Goal: Communication & Community: Answer question/provide support

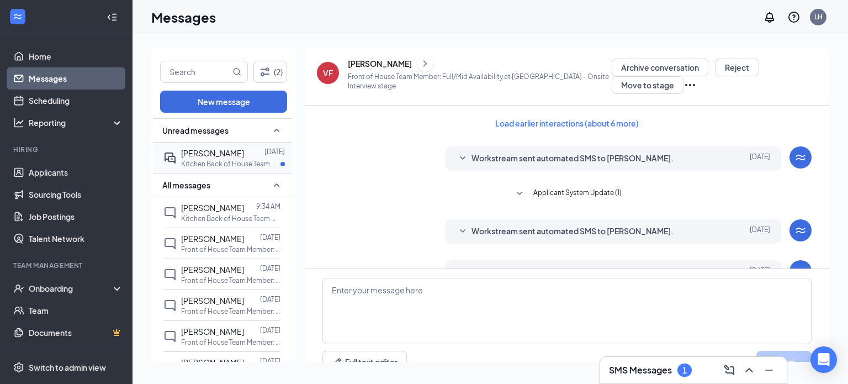
click at [206, 153] on span "[PERSON_NAME]" at bounding box center [212, 153] width 63 height 10
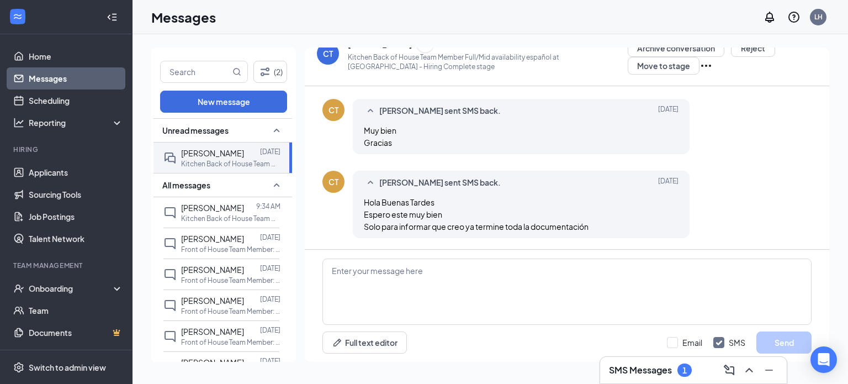
scroll to position [512, 0]
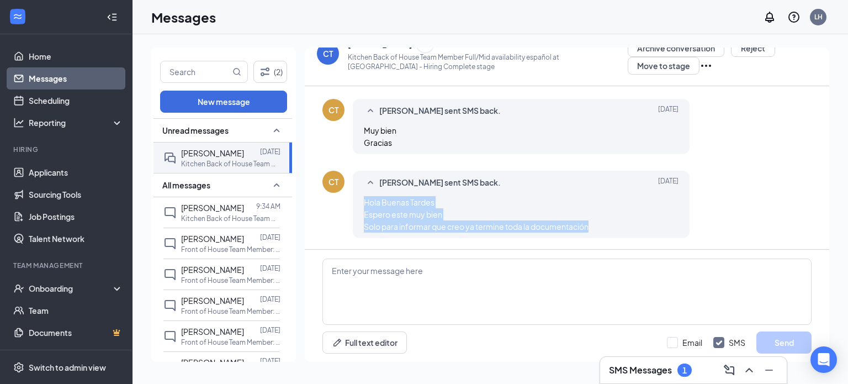
drag, startPoint x: 600, startPoint y: 229, endPoint x: 366, endPoint y: 207, distance: 234.5
click at [366, 207] on div "Hola Buenas Tardes Espero este muy bien Solo para informar que creo ya termine …" at bounding box center [521, 214] width 315 height 36
copy span "Hola Buenas Tardes Espero este muy bien Solo para informar que creo ya termine …"
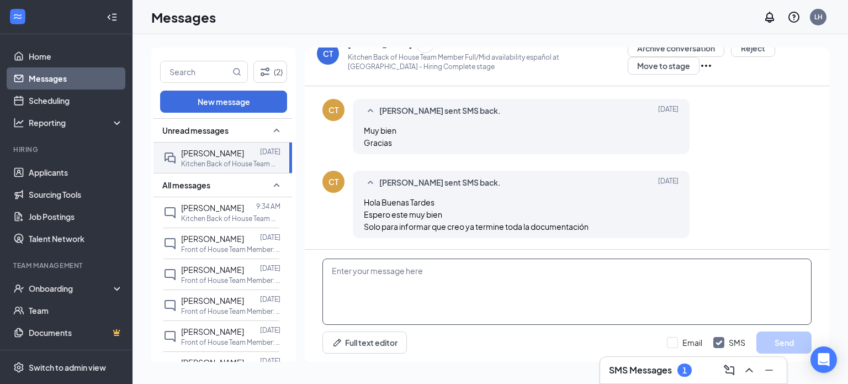
click at [428, 300] on textarea at bounding box center [566, 291] width 489 height 66
paste textarea "Sí, ¡gracias! Nos vemos esta noche. Acabo de enviarte un correo electrónico con…"
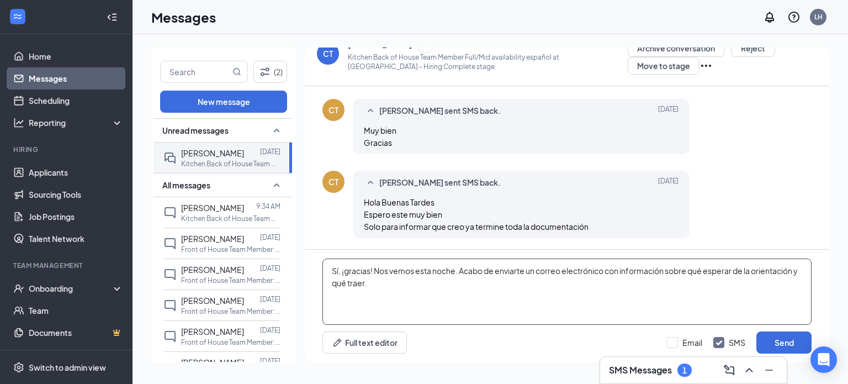
type textarea "Sí, ¡gracias! Nos vemos esta noche. Acabo de enviarte un correo electrónico con…"
click at [779, 342] on button "Send" at bounding box center [783, 342] width 55 height 22
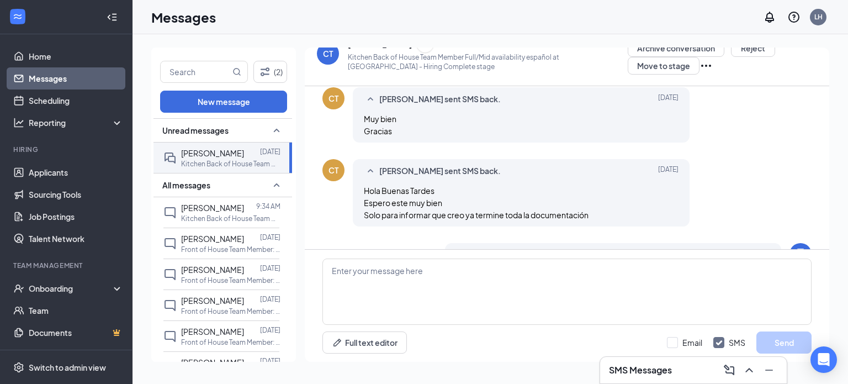
scroll to position [585, 0]
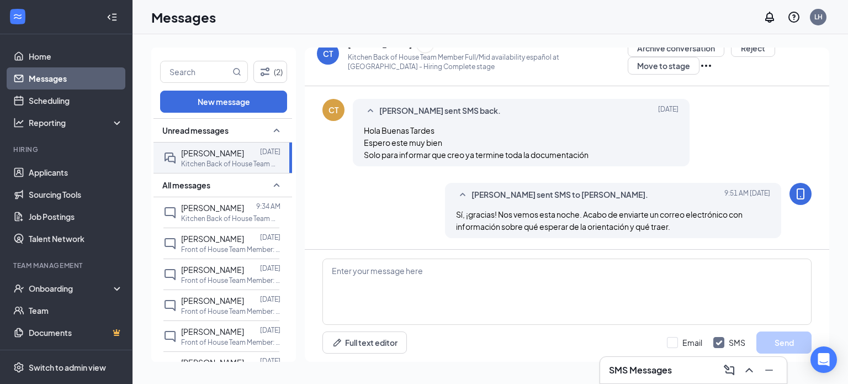
click at [331, 55] on div "CT" at bounding box center [328, 53] width 10 height 11
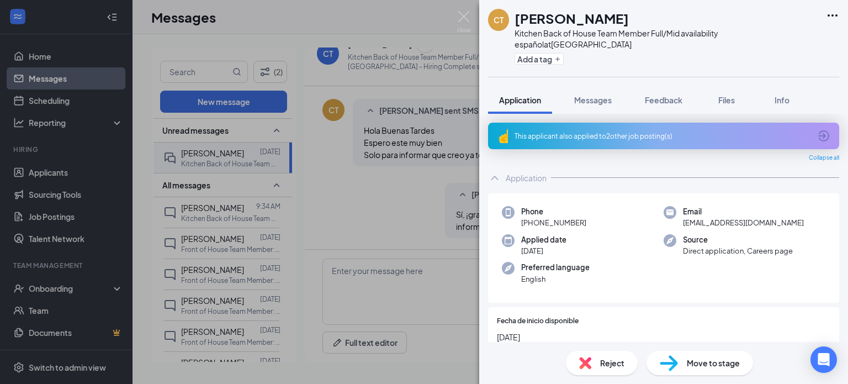
click at [700, 220] on span "[EMAIL_ADDRESS][DOMAIN_NAME]" at bounding box center [743, 222] width 121 height 11
copy span "[EMAIL_ADDRESS][DOMAIN_NAME]"
click at [700, 220] on span "[EMAIL_ADDRESS][DOMAIN_NAME]" at bounding box center [743, 222] width 121 height 11
click at [393, 165] on div "CT [PERSON_NAME] Kitchen Back of House Team Member Full/Mid availability españo…" at bounding box center [424, 192] width 848 height 384
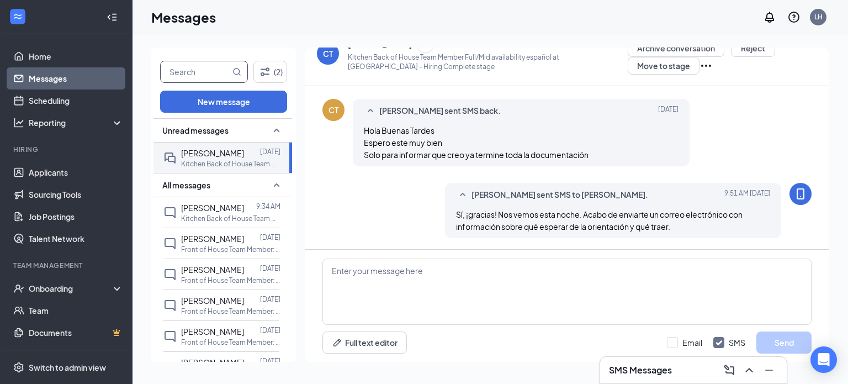
click at [190, 65] on input "text" at bounding box center [196, 71] width 70 height 21
type input "[PERSON_NAME]"
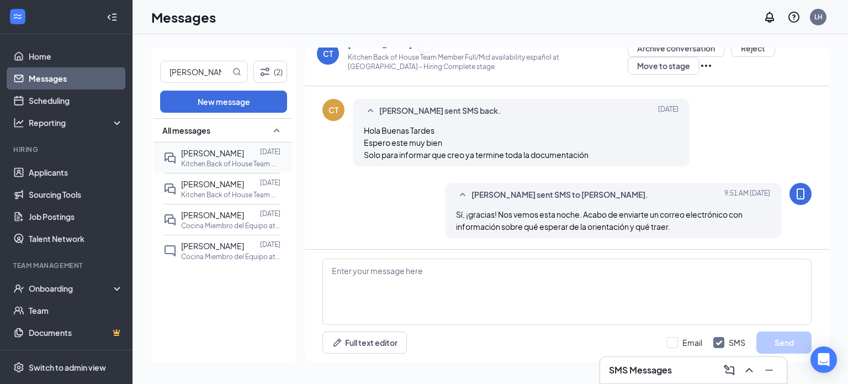
click at [214, 166] on p "Kitchen Back of House Team Member: Full/Mid availability at [GEOGRAPHIC_DATA]" at bounding box center [230, 163] width 99 height 9
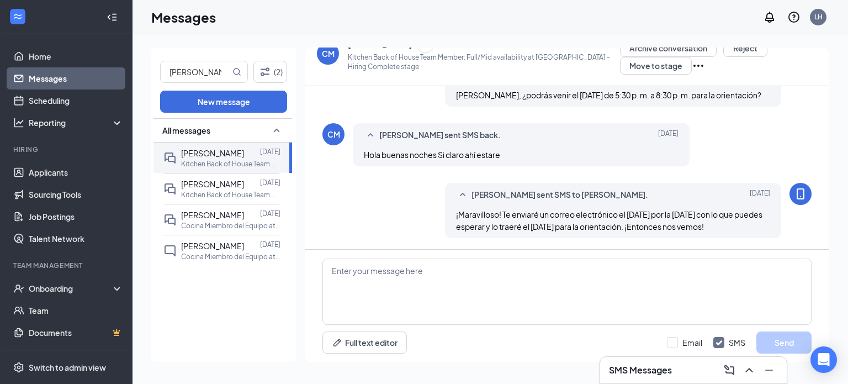
scroll to position [271, 0]
click at [332, 56] on div "CM" at bounding box center [328, 53] width 13 height 11
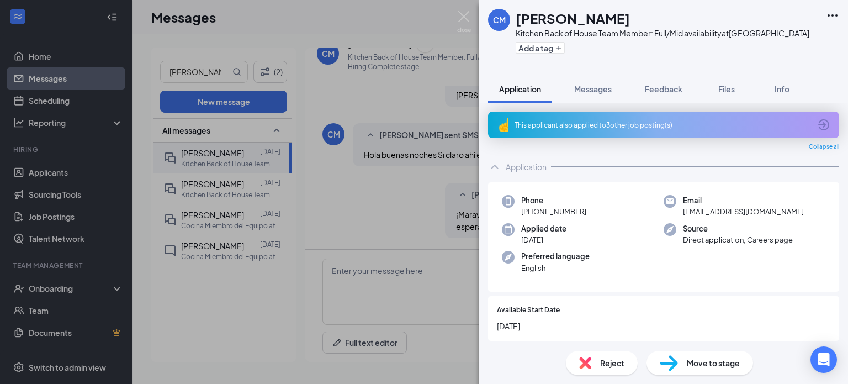
click at [718, 208] on span "[EMAIL_ADDRESS][DOMAIN_NAME]" at bounding box center [743, 211] width 121 height 11
copy span "[EMAIL_ADDRESS][DOMAIN_NAME]"
click at [718, 208] on span "[EMAIL_ADDRESS][DOMAIN_NAME]" at bounding box center [743, 211] width 121 height 11
click at [399, 202] on div "CM [PERSON_NAME] Kitchen Back of House Team Member: Full/Mid availability at [G…" at bounding box center [424, 192] width 848 height 384
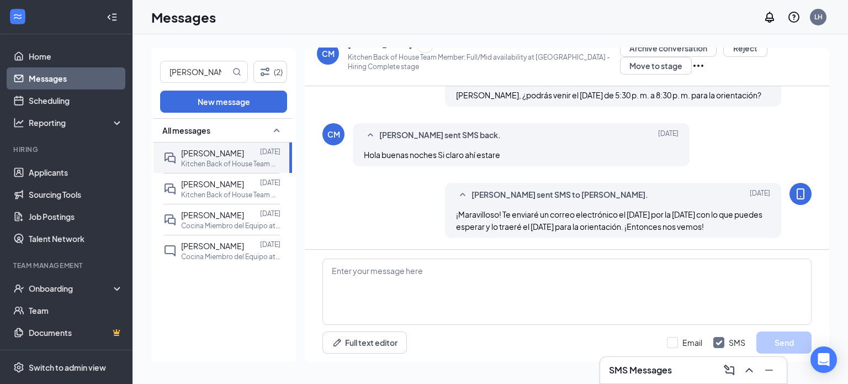
click at [82, 84] on link "Messages" at bounding box center [76, 78] width 94 height 22
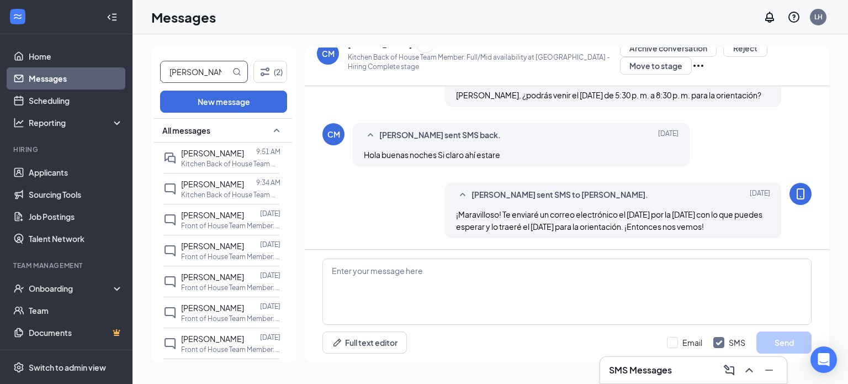
click at [216, 68] on input "[PERSON_NAME]" at bounding box center [196, 71] width 70 height 21
